Goal: Use online tool/utility: Utilize a website feature to perform a specific function

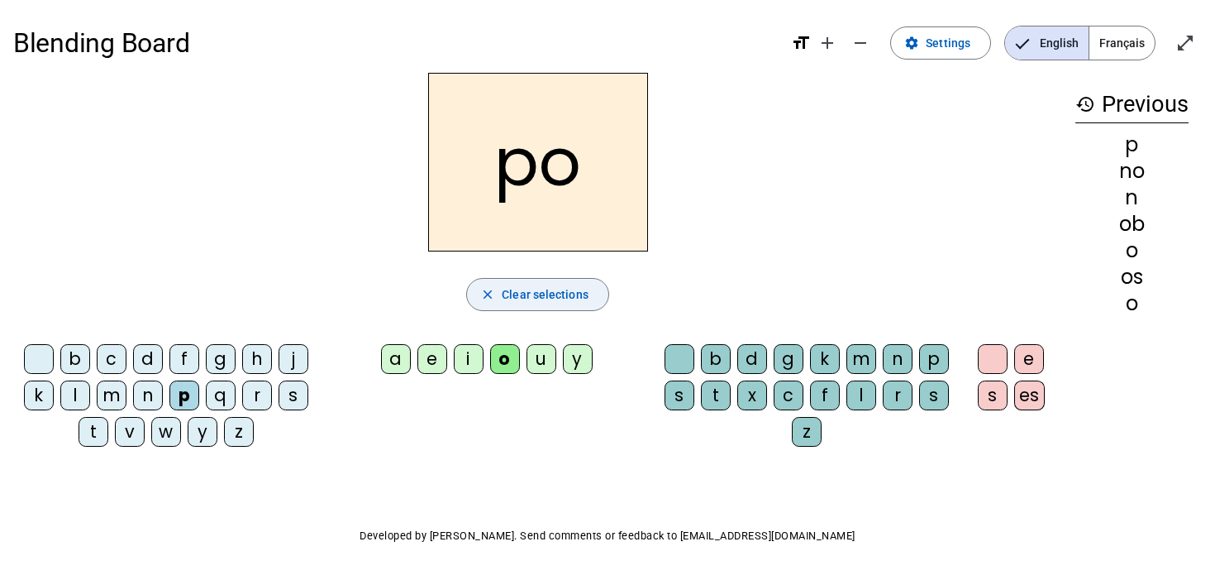
click at [542, 298] on span "Clear selections" at bounding box center [545, 294] width 87 height 20
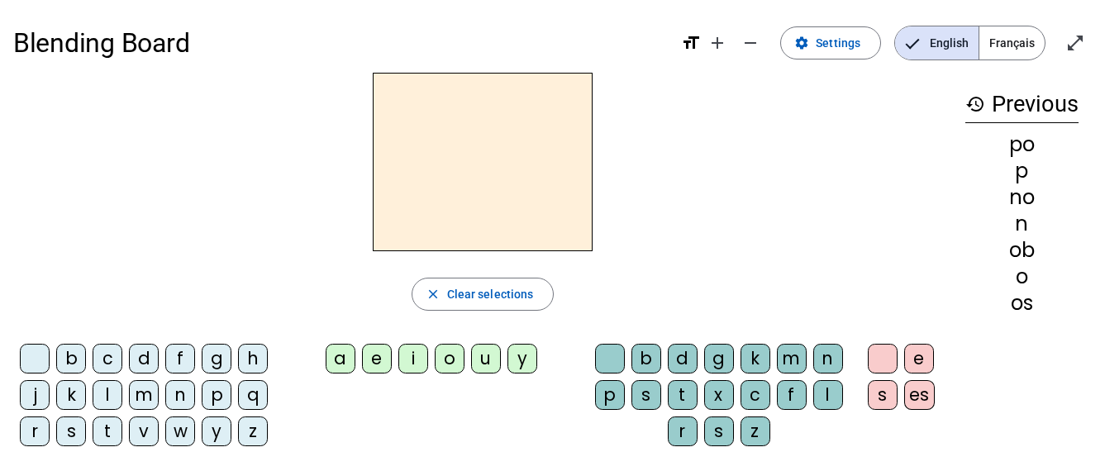
click at [65, 360] on div "b" at bounding box center [71, 359] width 30 height 30
click at [451, 356] on div "o" at bounding box center [450, 359] width 30 height 30
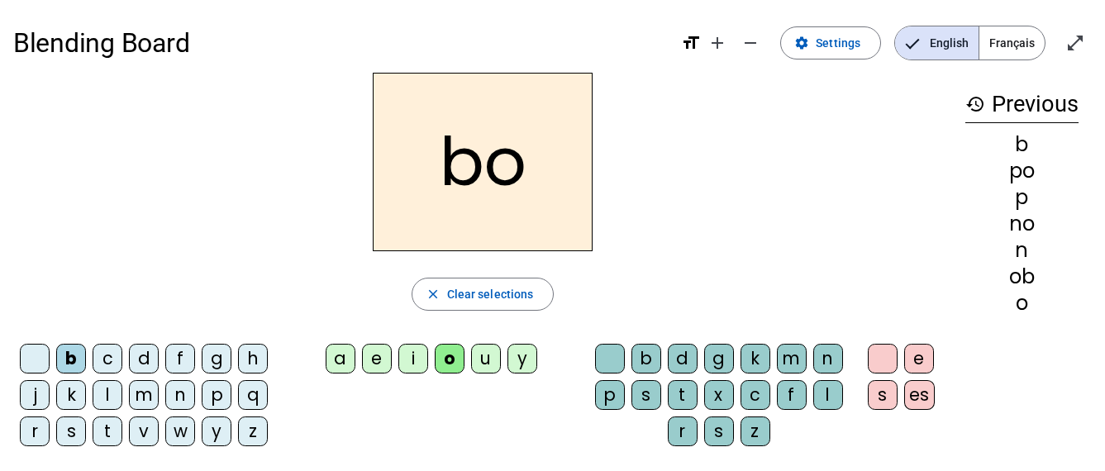
click at [837, 397] on div "l" at bounding box center [829, 395] width 30 height 30
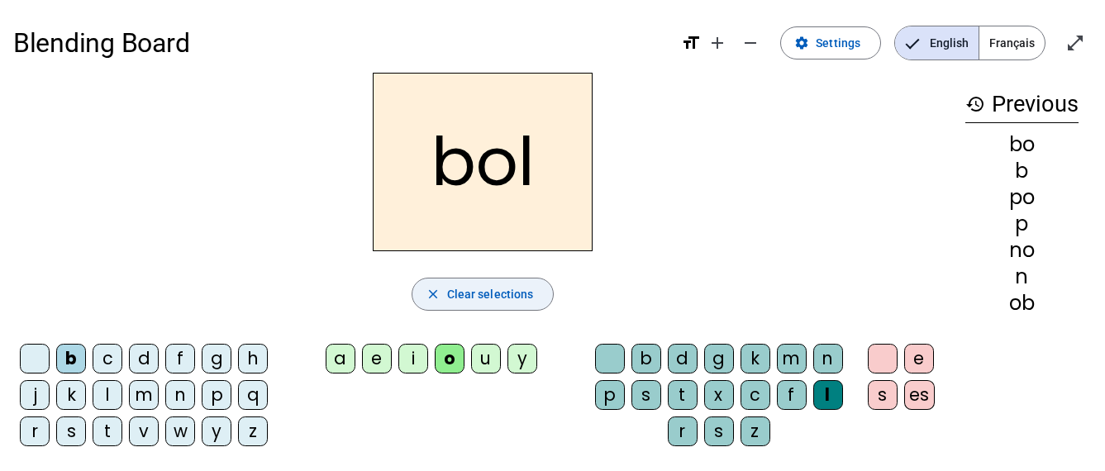
click at [499, 290] on span "Clear selections" at bounding box center [490, 294] width 87 height 20
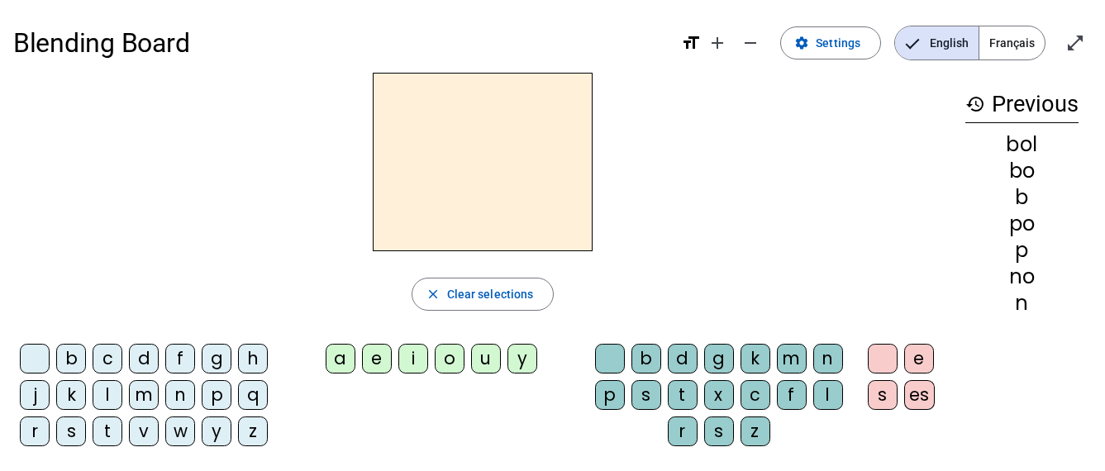
click at [143, 396] on div "m" at bounding box center [144, 395] width 30 height 30
click at [446, 363] on div "o" at bounding box center [450, 359] width 30 height 30
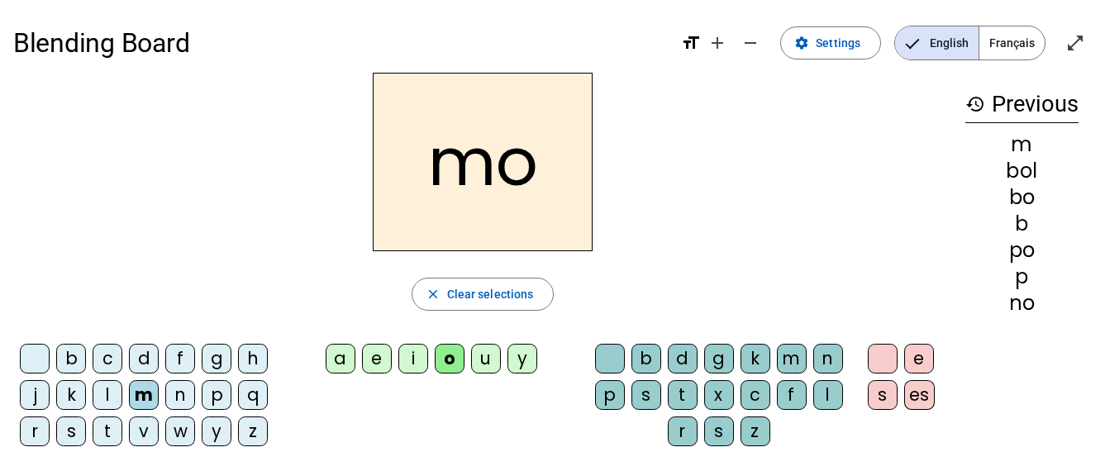
click at [828, 393] on div "l" at bounding box center [829, 395] width 30 height 30
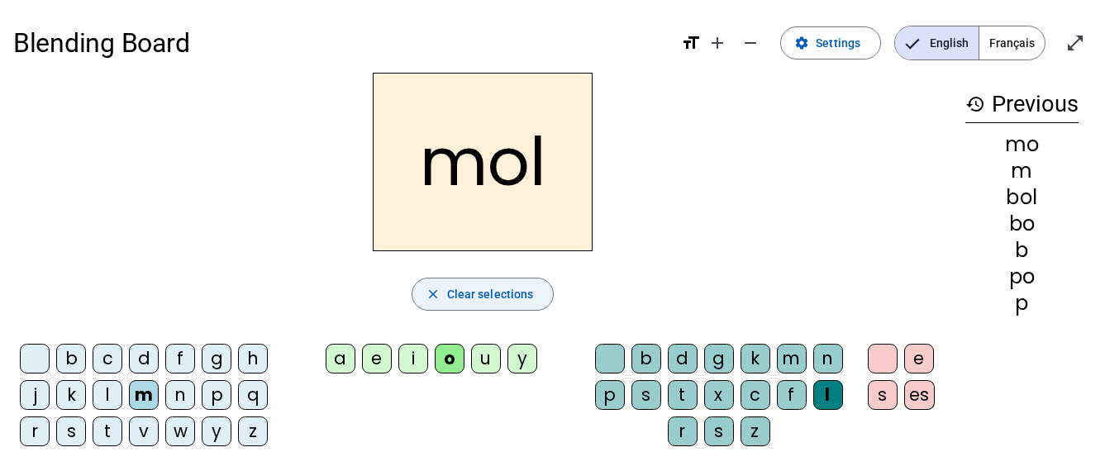
click at [498, 294] on span "Clear selections" at bounding box center [490, 294] width 87 height 20
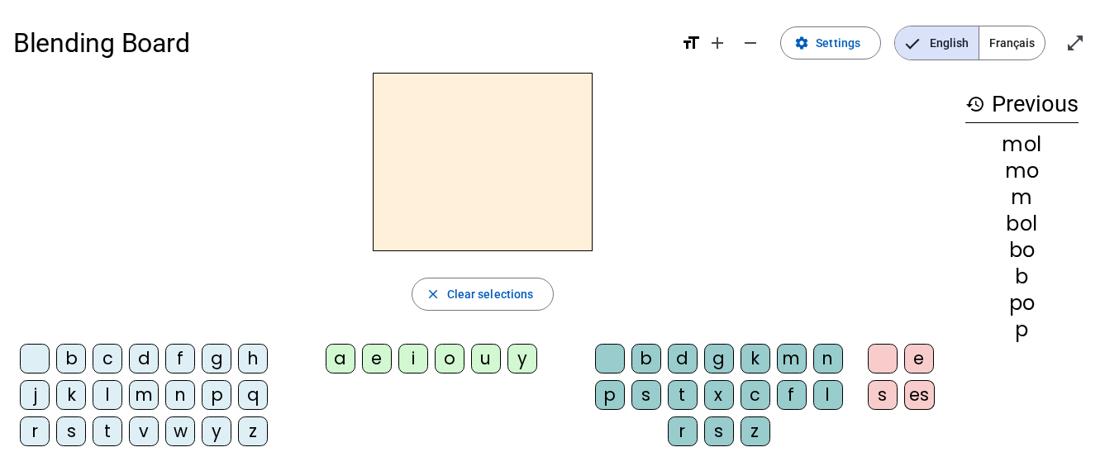
click at [445, 360] on div "o" at bounding box center [450, 359] width 30 height 30
click at [647, 366] on div "b" at bounding box center [647, 359] width 30 height 30
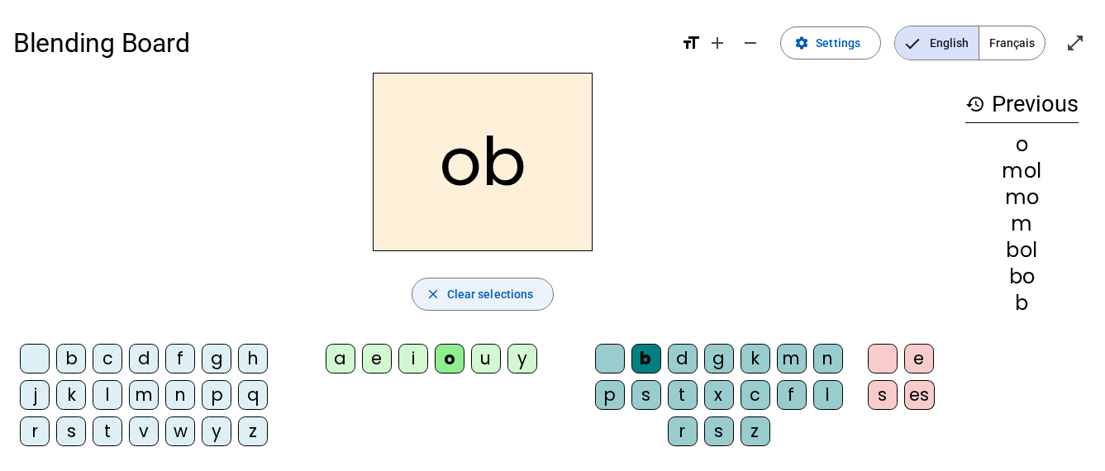
click at [487, 298] on span "Clear selections" at bounding box center [490, 294] width 87 height 20
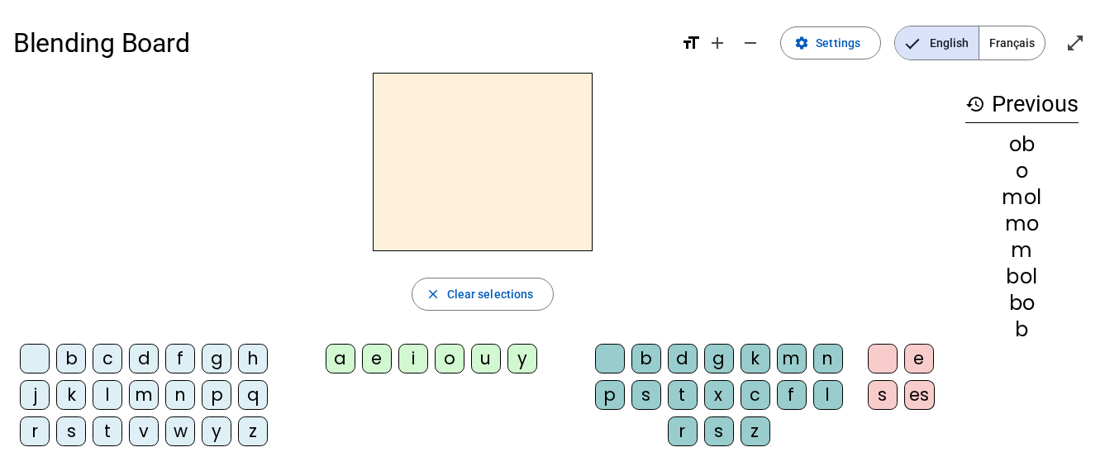
click at [455, 361] on div "o" at bounding box center [450, 359] width 30 height 30
click at [824, 398] on div "l" at bounding box center [829, 395] width 30 height 30
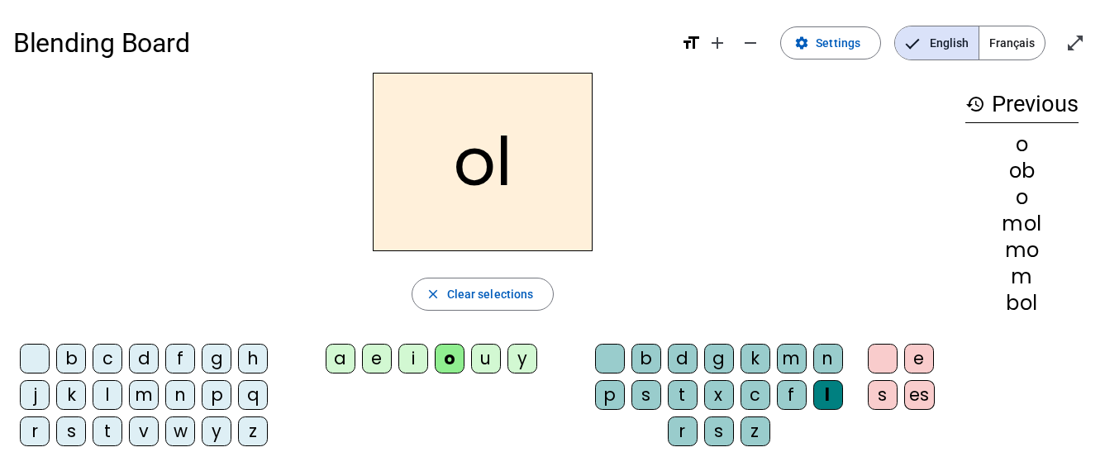
click at [766, 300] on div "close Clear selections" at bounding box center [482, 294] width 939 height 33
click at [496, 300] on span "Clear selections" at bounding box center [490, 294] width 87 height 20
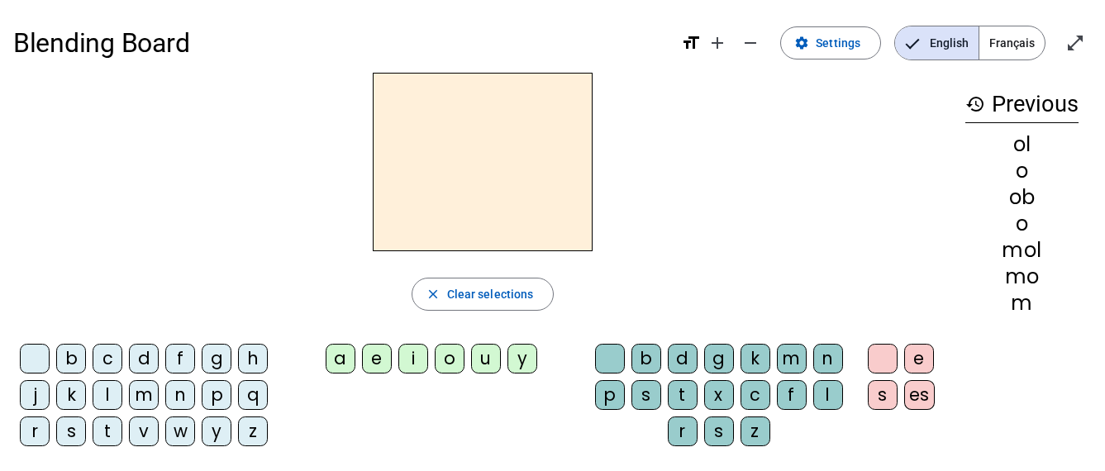
click at [347, 353] on div "a" at bounding box center [341, 359] width 30 height 30
click at [646, 364] on div "b" at bounding box center [647, 359] width 30 height 30
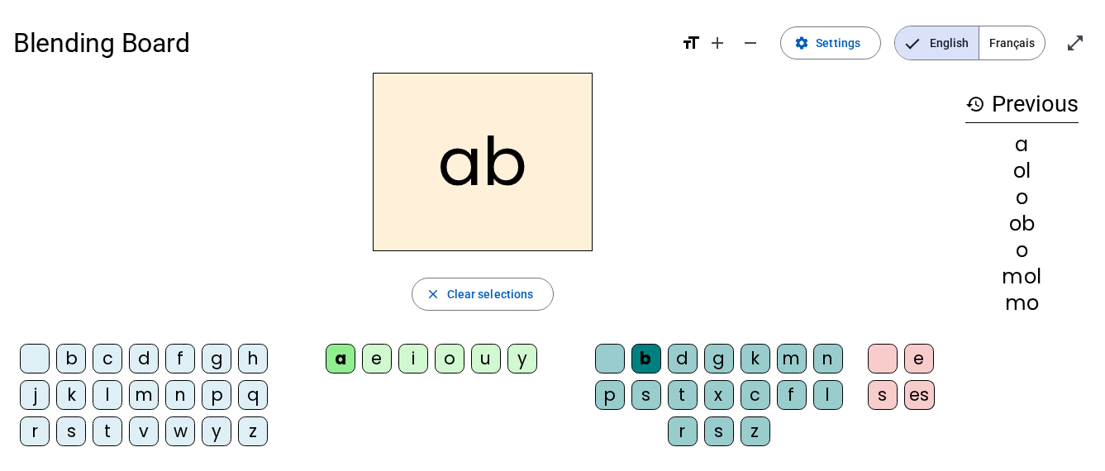
click at [417, 357] on div "i" at bounding box center [414, 359] width 30 height 30
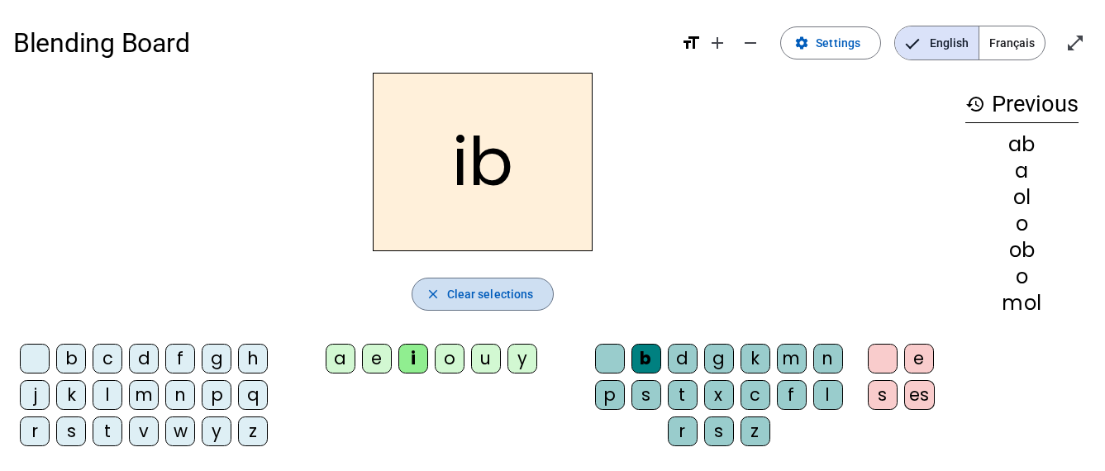
click at [489, 299] on span "Clear selections" at bounding box center [490, 294] width 87 height 20
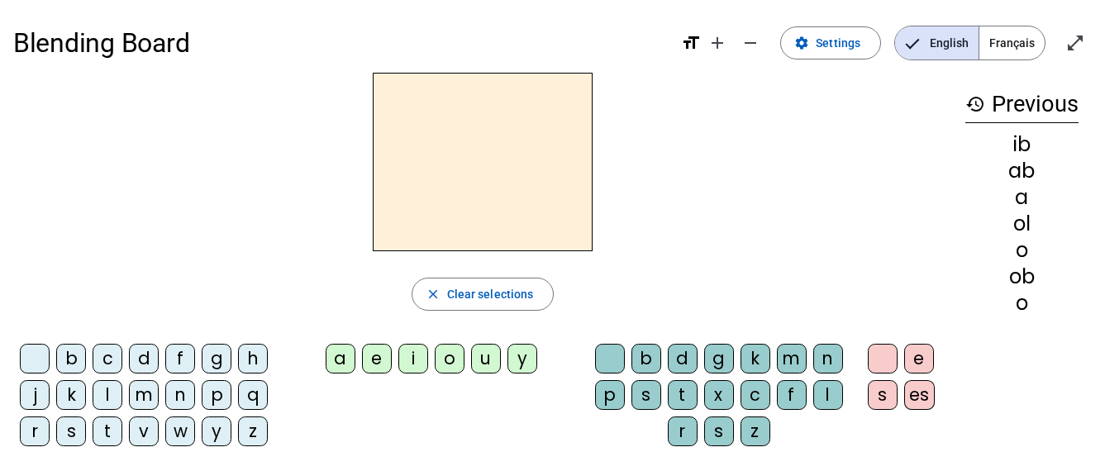
click at [413, 358] on div "i" at bounding box center [414, 359] width 30 height 30
click at [828, 402] on div "l" at bounding box center [829, 395] width 30 height 30
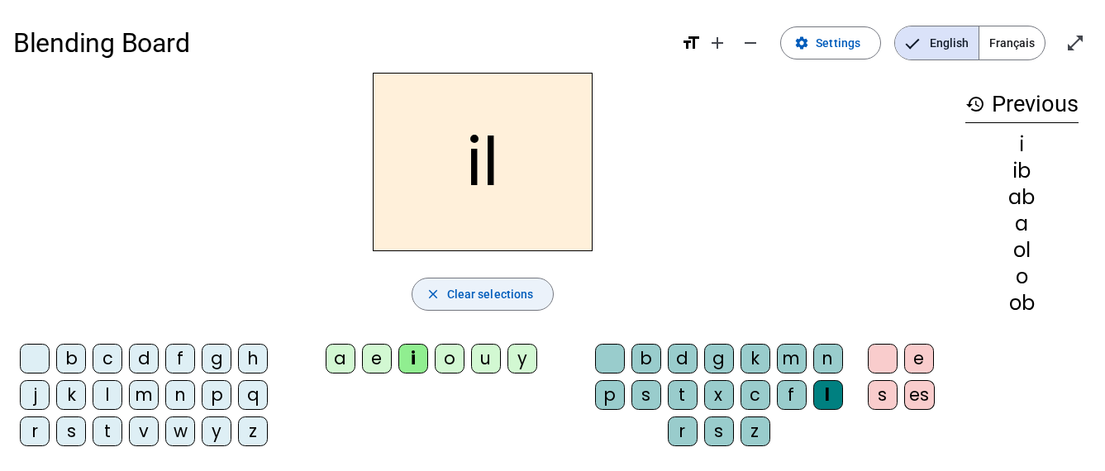
click at [502, 299] on span "Clear selections" at bounding box center [490, 294] width 87 height 20
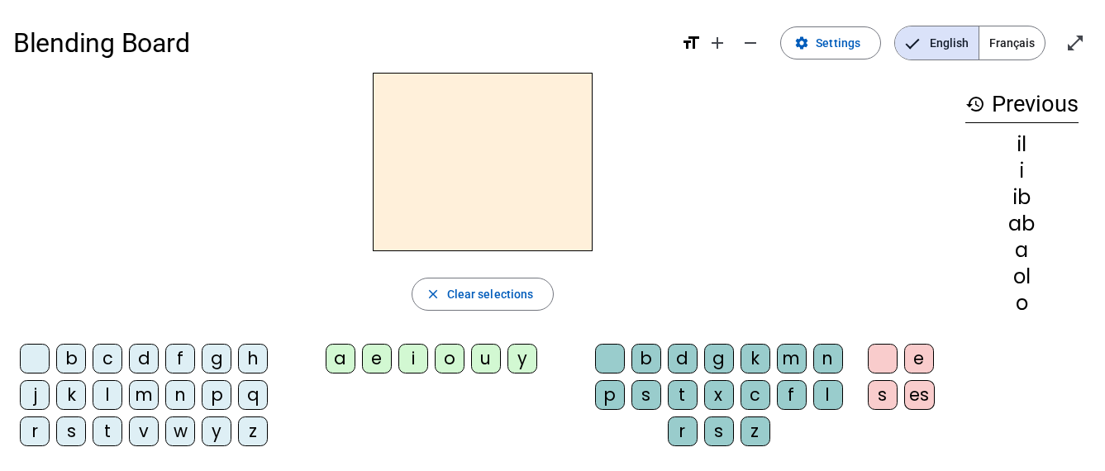
click at [188, 354] on div "f" at bounding box center [180, 359] width 30 height 30
click at [341, 361] on div "a" at bounding box center [341, 359] width 30 height 30
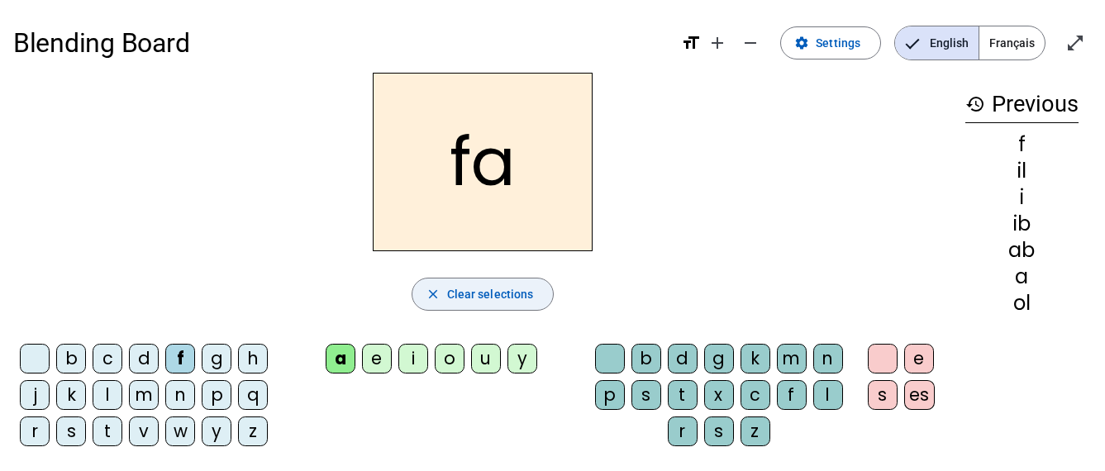
click at [461, 294] on span "Clear selections" at bounding box center [490, 294] width 87 height 20
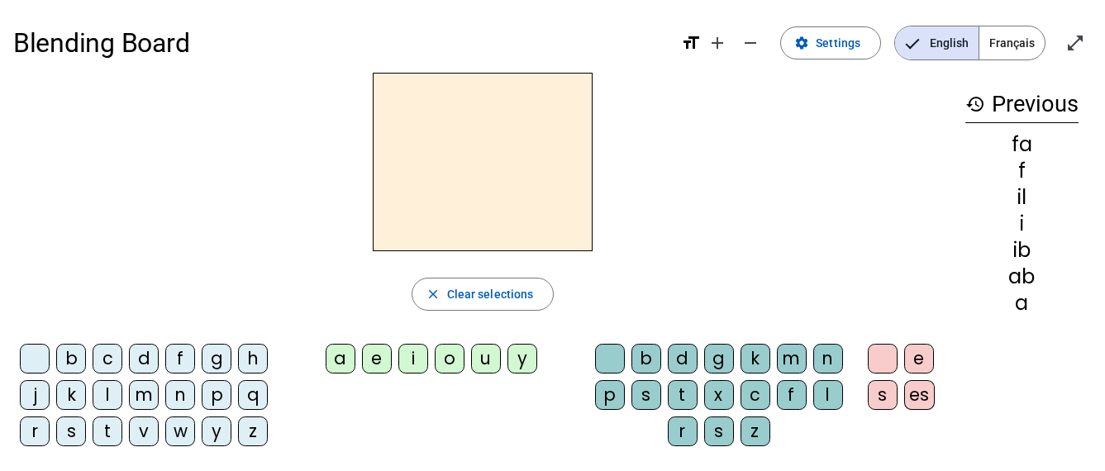
click at [183, 399] on div "n" at bounding box center [180, 395] width 30 height 30
click at [378, 357] on div "e" at bounding box center [377, 359] width 30 height 30
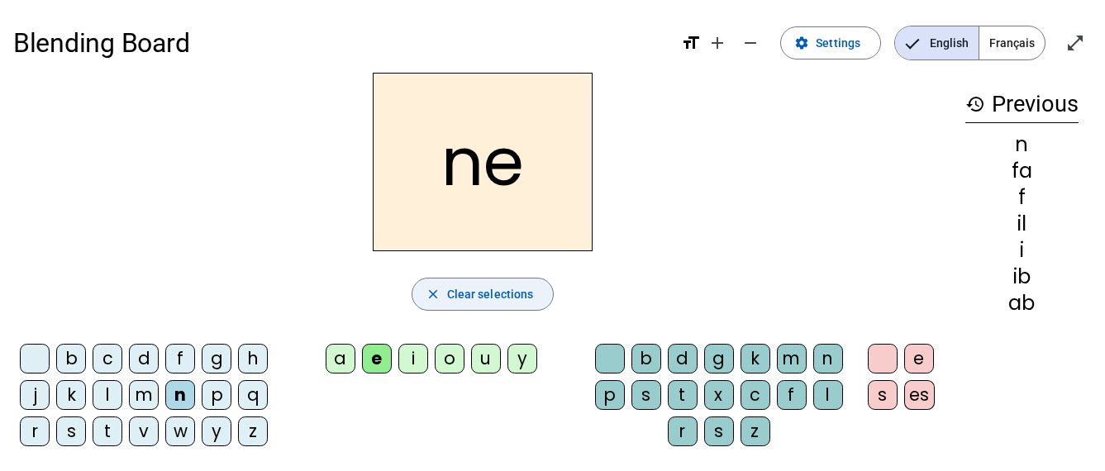
click at [467, 301] on span "Clear selections" at bounding box center [490, 294] width 87 height 20
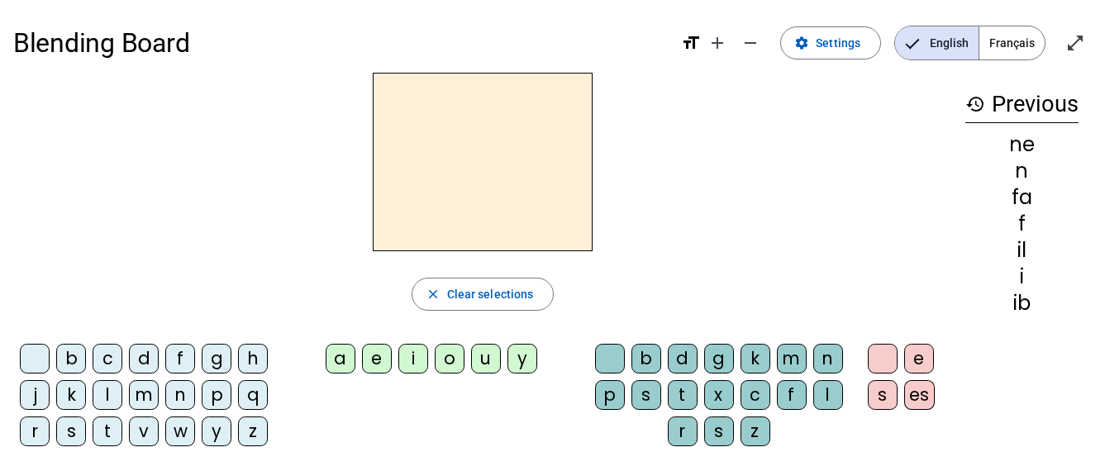
click at [222, 402] on div "p" at bounding box center [217, 395] width 30 height 30
click at [341, 364] on div "a" at bounding box center [341, 359] width 30 height 30
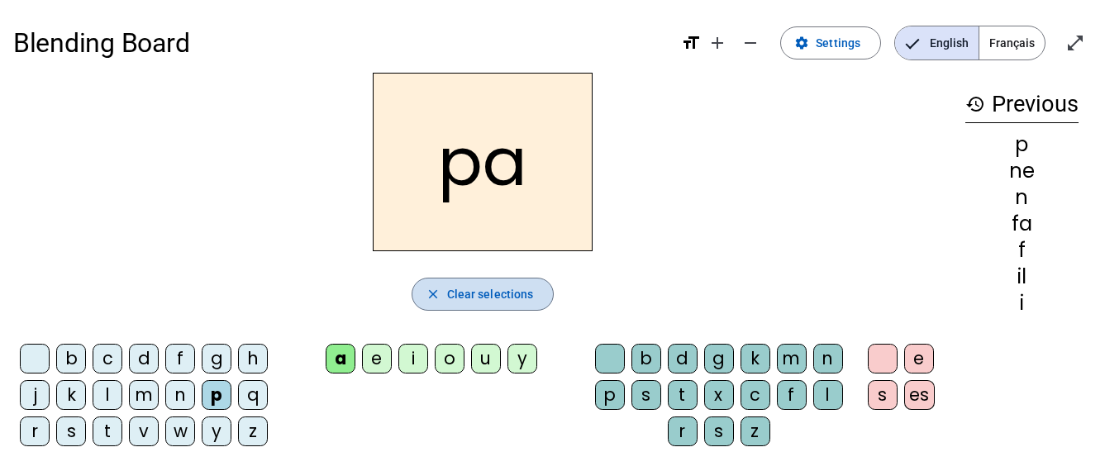
click at [452, 300] on span "Clear selections" at bounding box center [490, 294] width 87 height 20
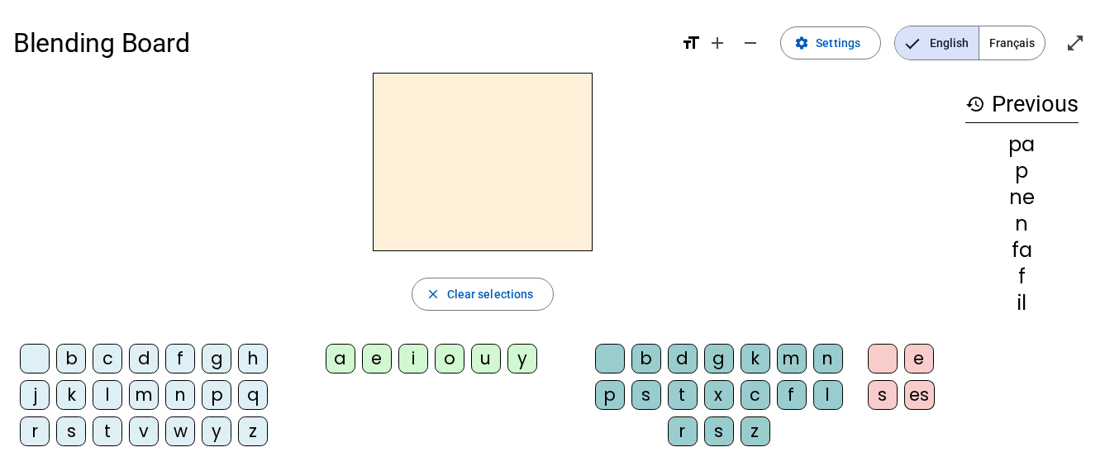
click at [218, 399] on div "p" at bounding box center [217, 395] width 30 height 30
click at [449, 361] on div "o" at bounding box center [450, 359] width 30 height 30
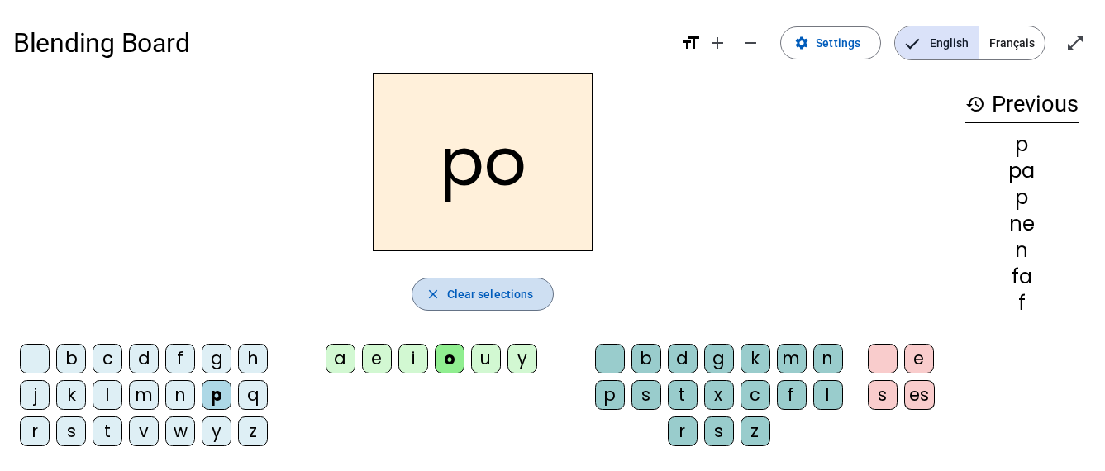
click at [486, 302] on span "Clear selections" at bounding box center [490, 294] width 87 height 20
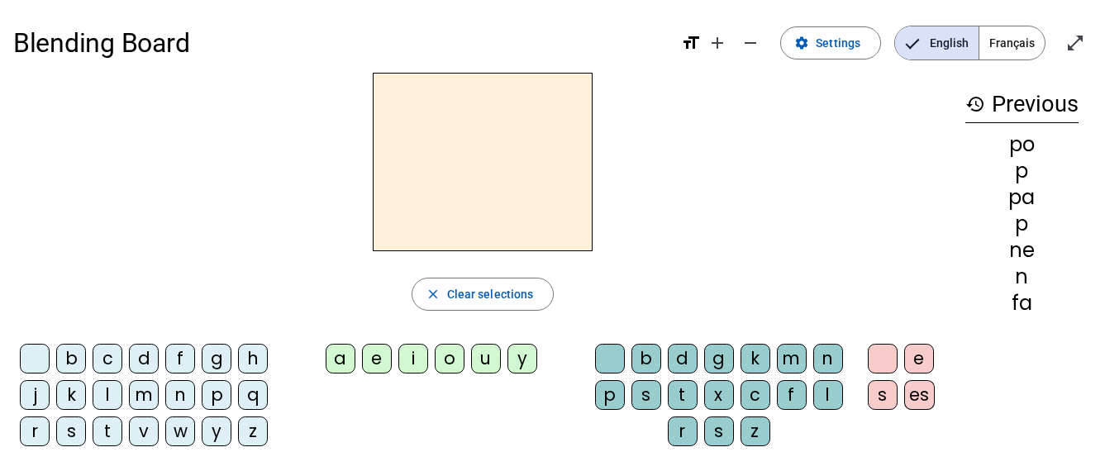
click at [144, 404] on div "m" at bounding box center [144, 395] width 30 height 30
click at [446, 363] on div "o" at bounding box center [450, 359] width 30 height 30
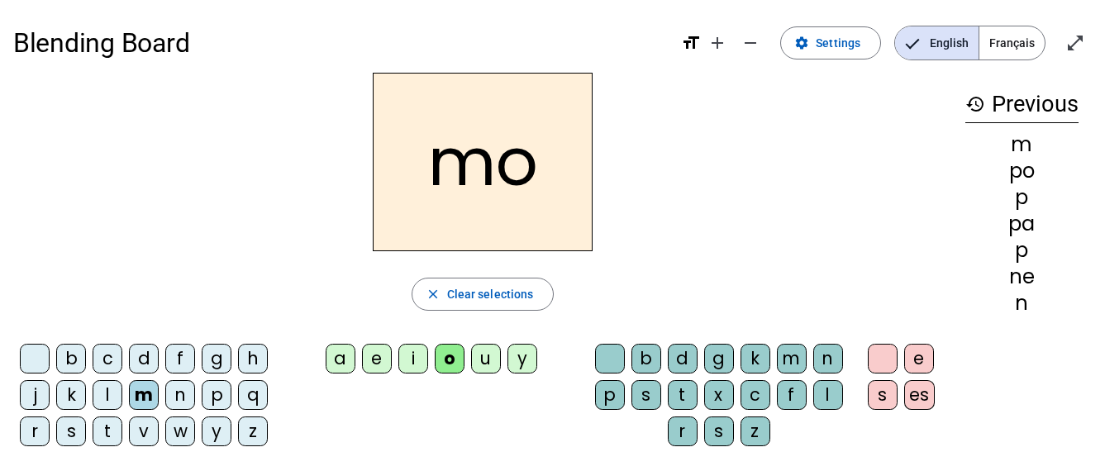
click at [826, 397] on div "l" at bounding box center [829, 395] width 30 height 30
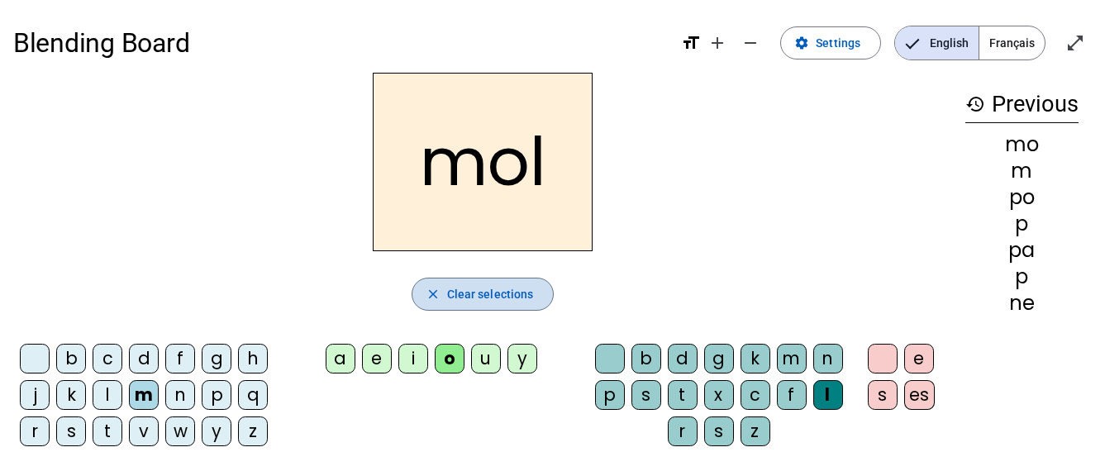
click at [506, 297] on span "Clear selections" at bounding box center [490, 294] width 87 height 20
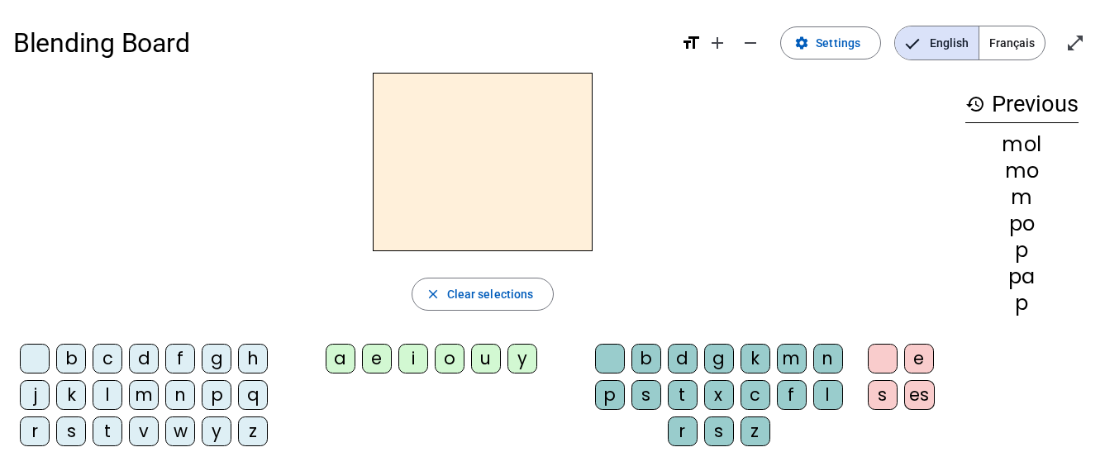
click at [107, 432] on div "t" at bounding box center [108, 432] width 30 height 30
click at [332, 359] on div "a" at bounding box center [341, 359] width 30 height 30
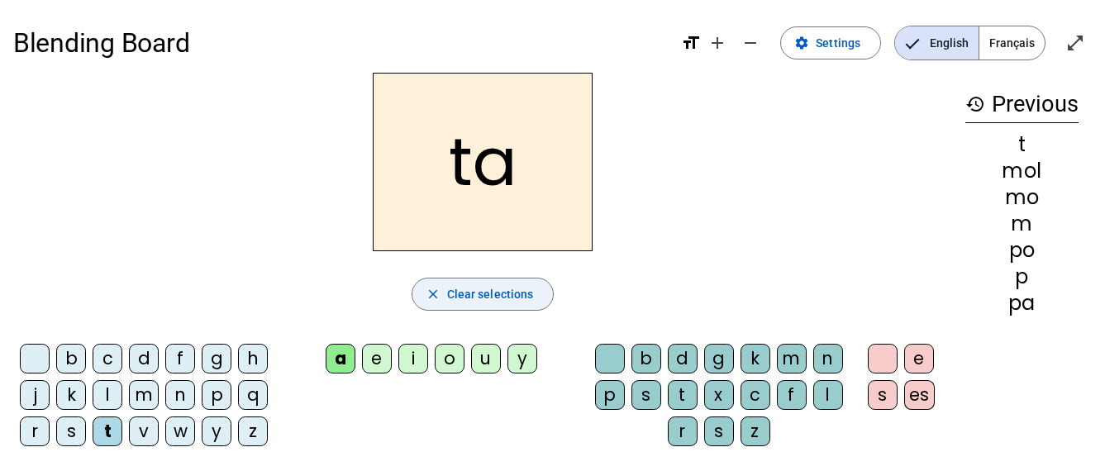
click at [448, 294] on span "Clear selections" at bounding box center [490, 294] width 87 height 20
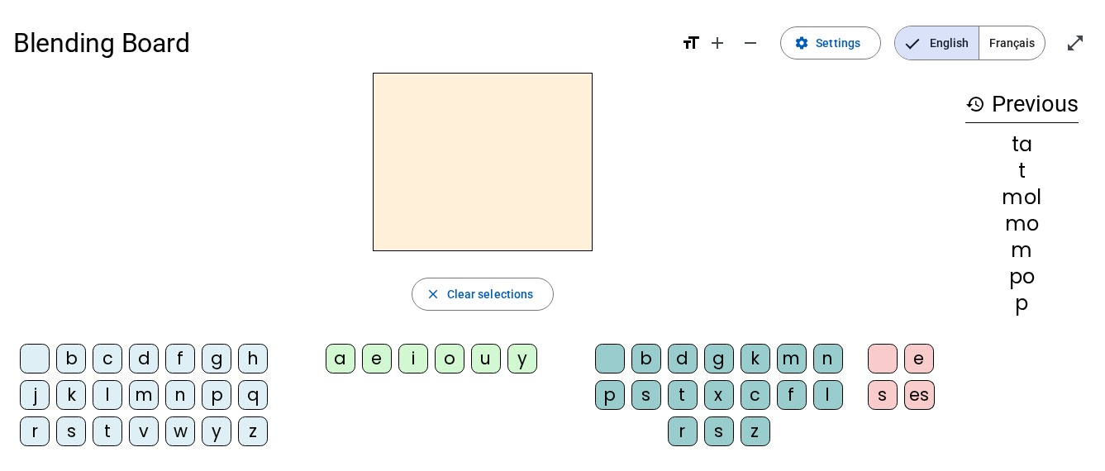
click at [112, 435] on div "t" at bounding box center [108, 432] width 30 height 30
click at [418, 366] on div "i" at bounding box center [414, 359] width 30 height 30
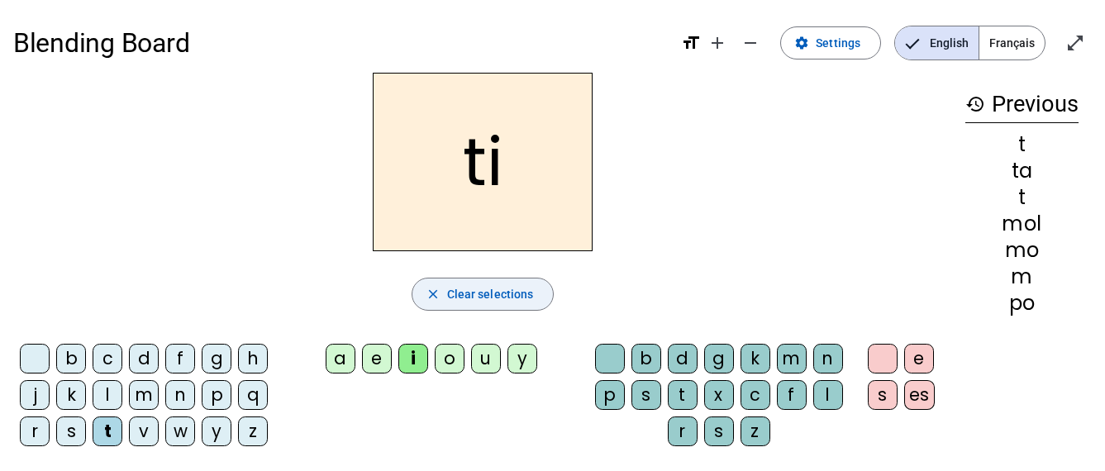
click at [499, 289] on span "Clear selections" at bounding box center [490, 294] width 87 height 20
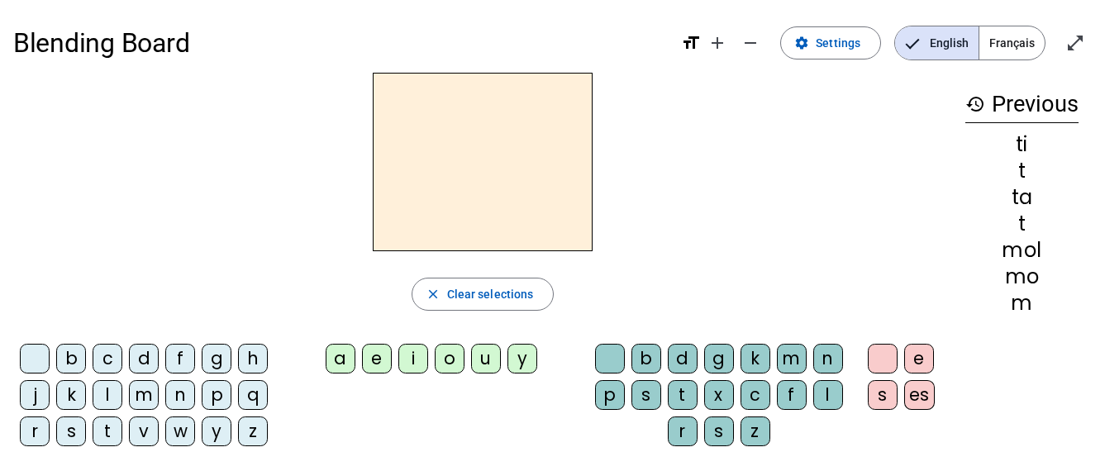
click at [103, 432] on div "t" at bounding box center [108, 432] width 30 height 30
click at [443, 360] on div "o" at bounding box center [450, 359] width 30 height 30
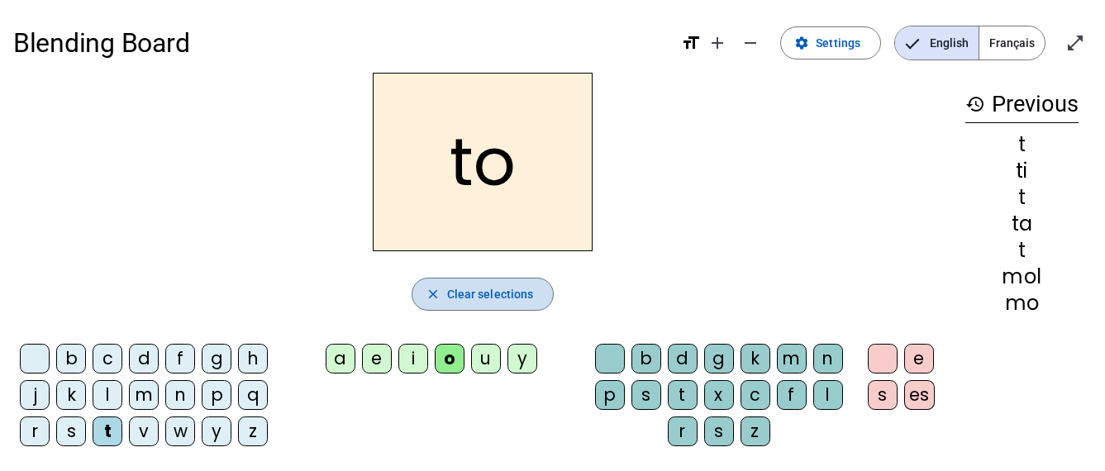
click at [475, 300] on span "Clear selections" at bounding box center [490, 294] width 87 height 20
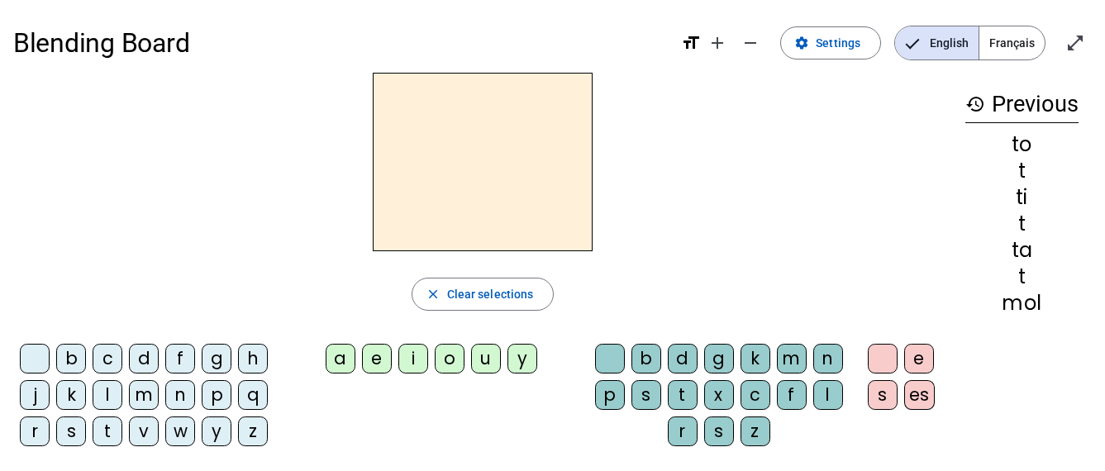
click at [103, 397] on div "l" at bounding box center [108, 395] width 30 height 30
click at [450, 363] on div "o" at bounding box center [450, 359] width 30 height 30
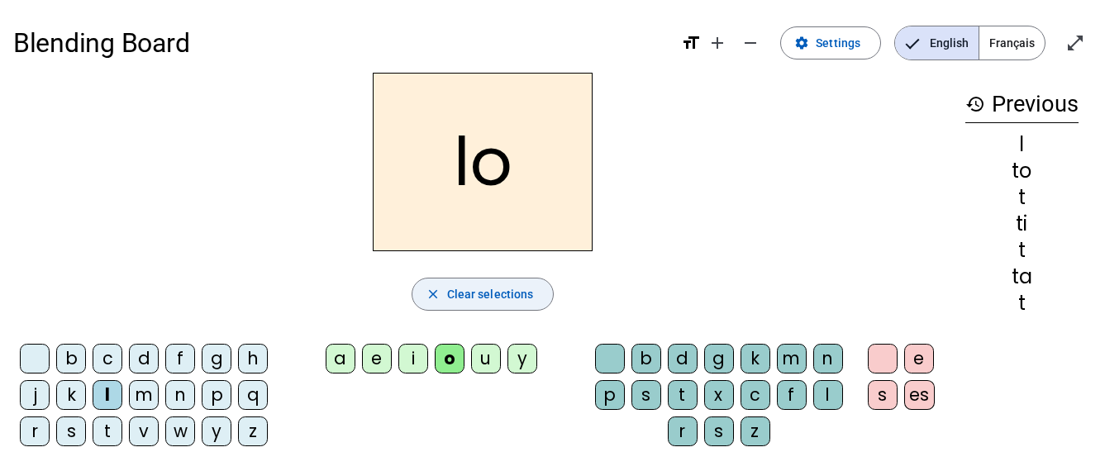
click at [495, 298] on span "Clear selections" at bounding box center [490, 294] width 87 height 20
